Goal: Information Seeking & Learning: Find specific fact

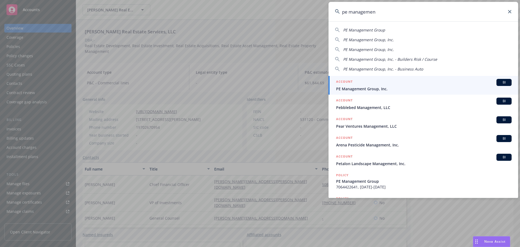
type input "pe management"
click at [388, 89] on span "PE Management Group, Inc." at bounding box center [424, 89] width 176 height 6
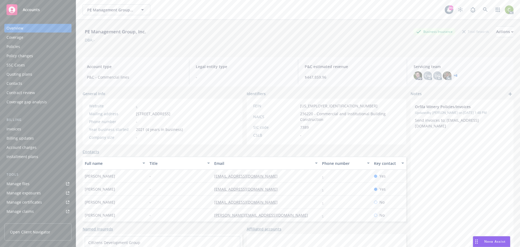
click at [20, 49] on div "Policies" at bounding box center [38, 46] width 63 height 9
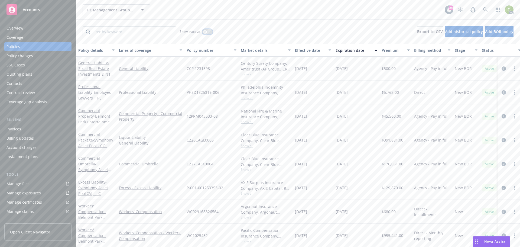
click at [206, 33] on div "button" at bounding box center [205, 32] width 4 height 4
paste input "AR01-RS-2305802-00"
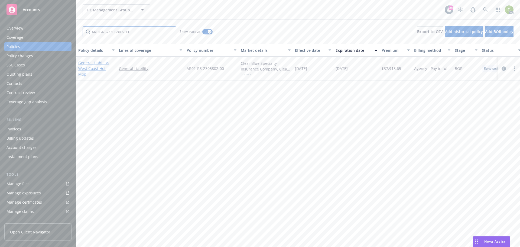
type input "AR01-RS-2305802-00"
click at [96, 65] on link "General Liability - West Coast Hot Mop" at bounding box center [93, 68] width 31 height 17
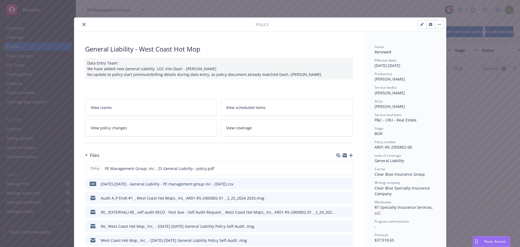
drag, startPoint x: 80, startPoint y: 24, endPoint x: 156, endPoint y: 29, distance: 76.0
click at [81, 24] on button "close" at bounding box center [84, 24] width 7 height 7
click at [81, 26] on button "close" at bounding box center [84, 24] width 7 height 7
click at [82, 25] on icon "close" at bounding box center [83, 24] width 3 height 3
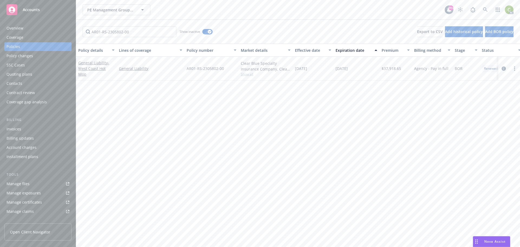
click at [10, 30] on div "Overview" at bounding box center [15, 28] width 17 height 9
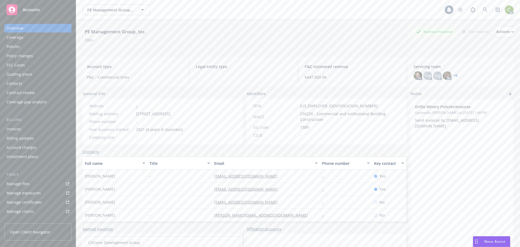
click at [454, 76] on link "+ 6" at bounding box center [456, 75] width 4 height 3
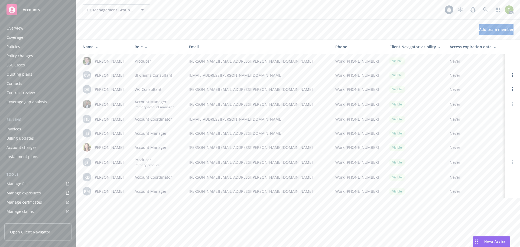
scroll to position [106, 0]
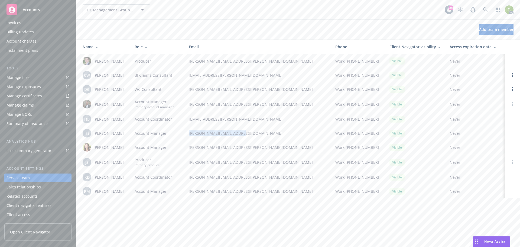
drag, startPoint x: 245, startPoint y: 132, endPoint x: 184, endPoint y: 134, distance: 61.0
click at [184, 134] on tr "HS Hannah Smith Account Manager hannah.smith@newfront.com Work (256) 874-3959 V…" at bounding box center [298, 133] width 444 height 14
copy tr "hannah.smith@newfront.com"
drag, startPoint x: 245, startPoint y: 178, endPoint x: 182, endPoint y: 178, distance: 62.6
click at [182, 178] on tr "KD Katie DeSimoni Account Coordinator katie.desimoni@newfront.com Work (650) 29…" at bounding box center [298, 177] width 444 height 14
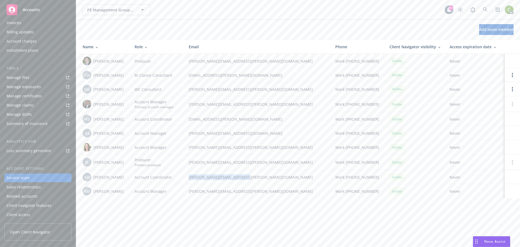
copy tr "katie.desimoni@newfront.com"
click at [485, 8] on icon at bounding box center [485, 9] width 5 height 5
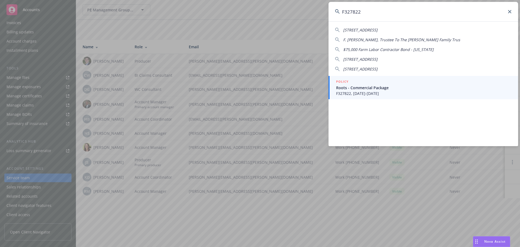
type input "F327822"
click at [408, 87] on span "Roots - Commercial Package" at bounding box center [424, 88] width 176 height 6
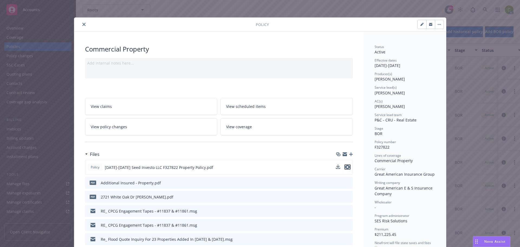
click at [347, 167] on icon "preview file" at bounding box center [347, 167] width 5 height 4
click at [81, 25] on button "close" at bounding box center [84, 24] width 7 height 7
